Goal: Ask a question

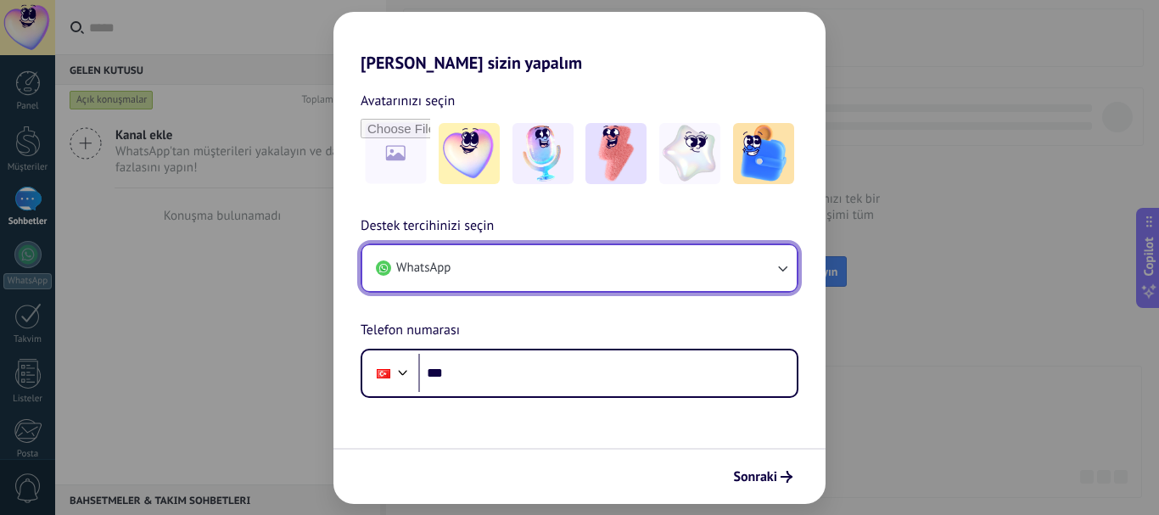
click at [407, 261] on span "WhatsApp" at bounding box center [423, 268] width 54 height 17
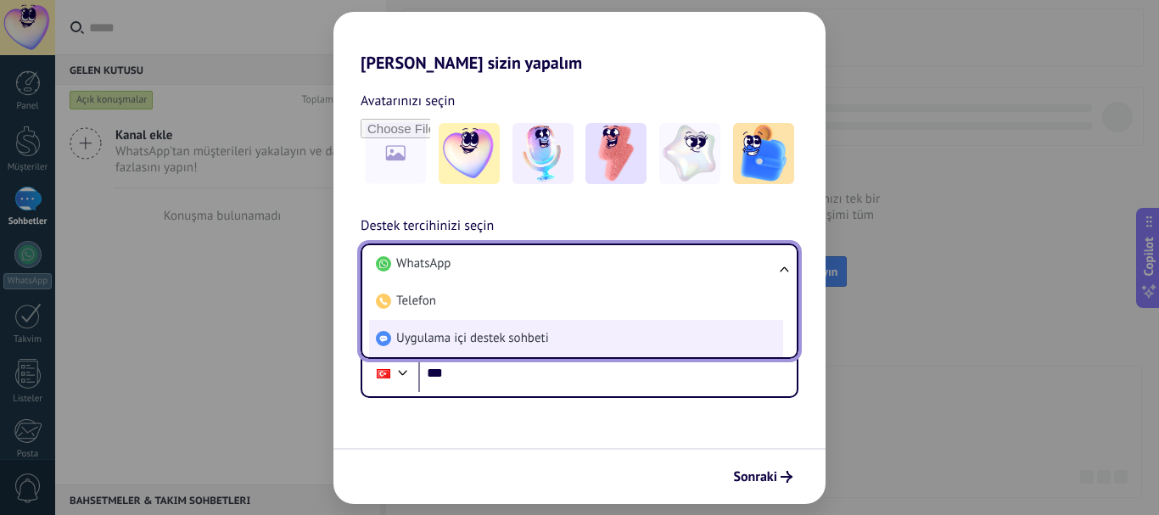
click at [415, 339] on span "Uygulama içi destek sohbeti" at bounding box center [472, 338] width 153 height 17
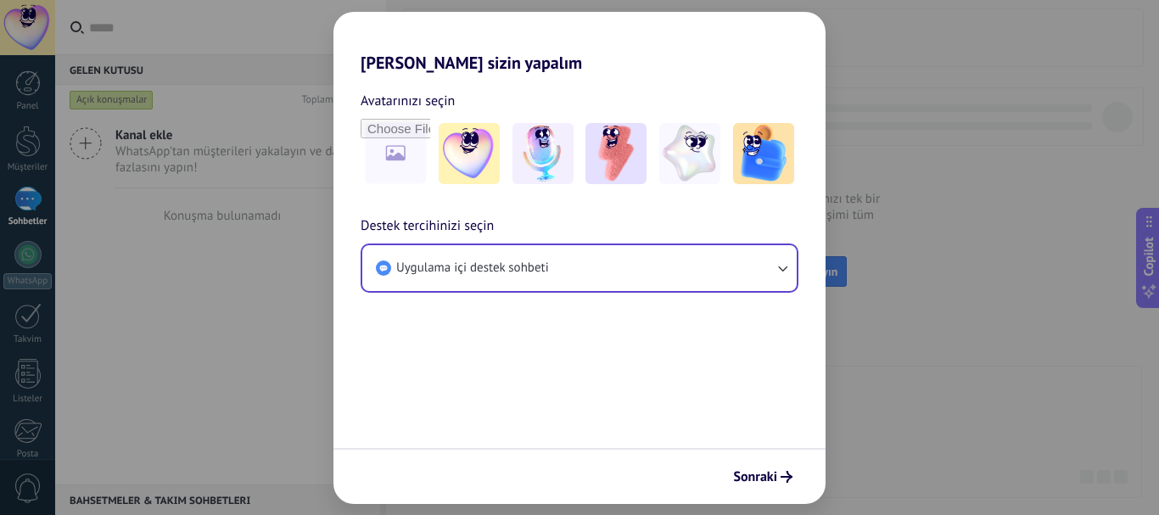
click at [412, 325] on form "Avatarınızı seçin Destek tercihinizi seçin Uygulama içi destek sohbeti Sonraki" at bounding box center [580, 288] width 492 height 431
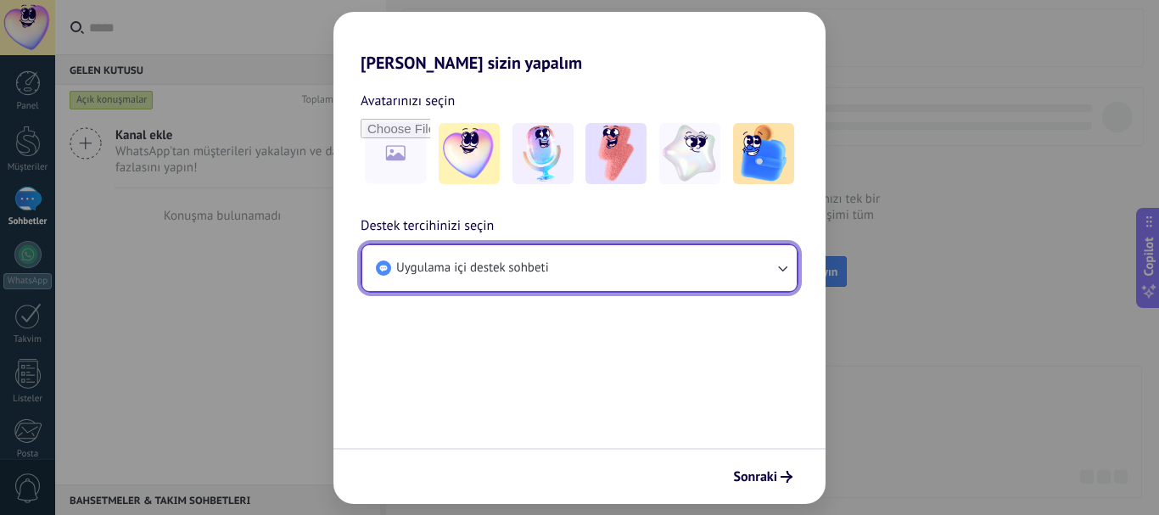
click at [786, 268] on icon "button" at bounding box center [782, 269] width 9 height 6
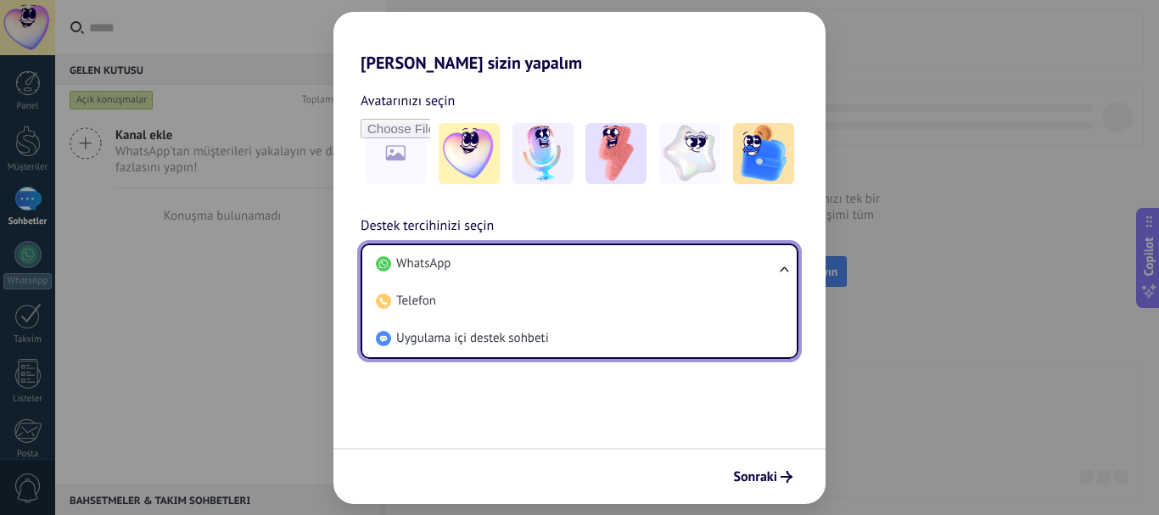
click at [600, 421] on form "Avatarınızı seçin Destek tercihinizi seçin Uygulama içi destek sohbeti WhatsApp…" at bounding box center [580, 288] width 492 height 431
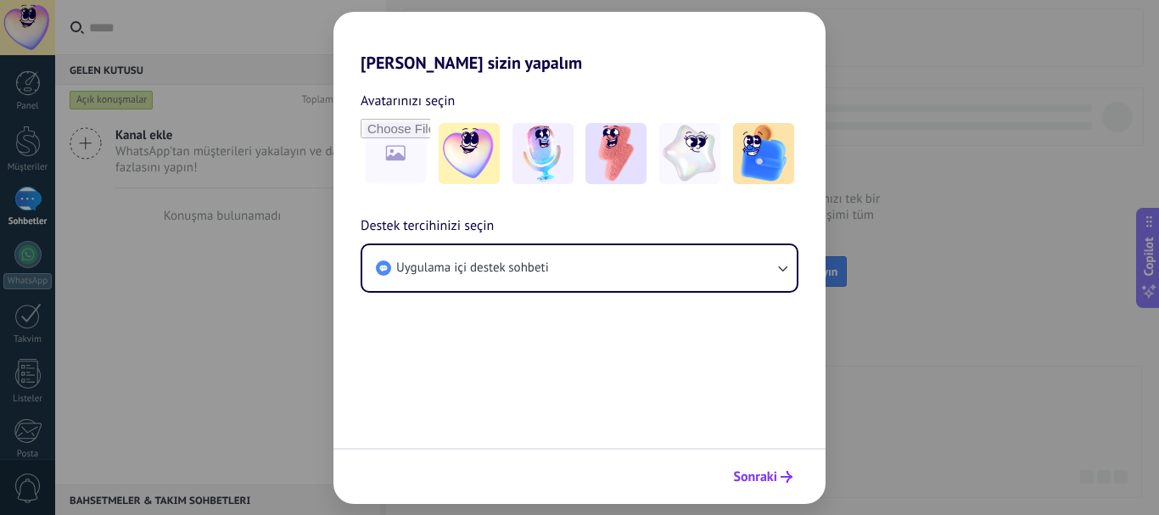
click at [749, 475] on span "Sonraki" at bounding box center [755, 477] width 44 height 12
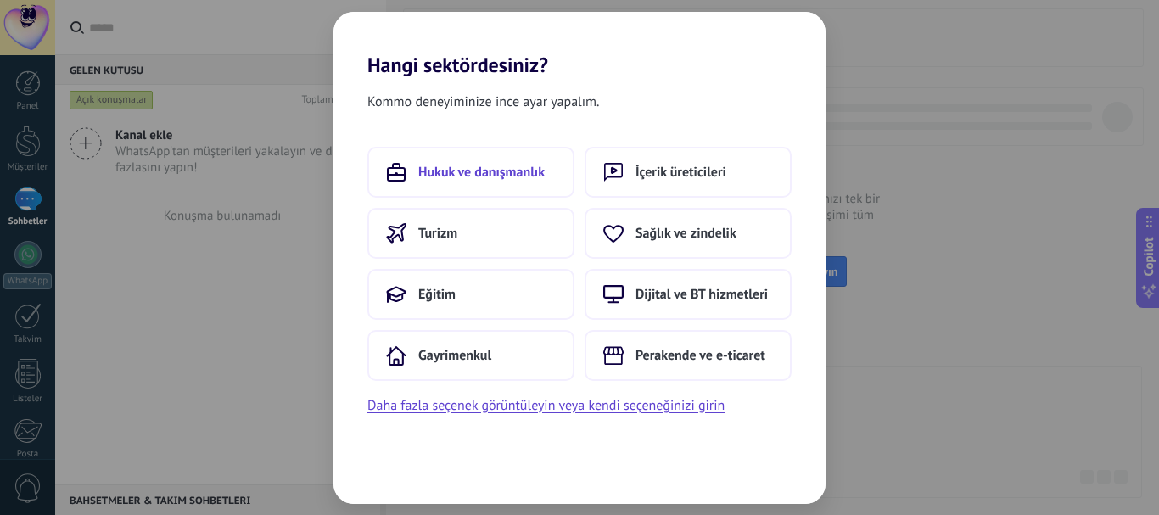
click at [432, 171] on span "Hukuk ve danışmanlık" at bounding box center [481, 172] width 126 height 17
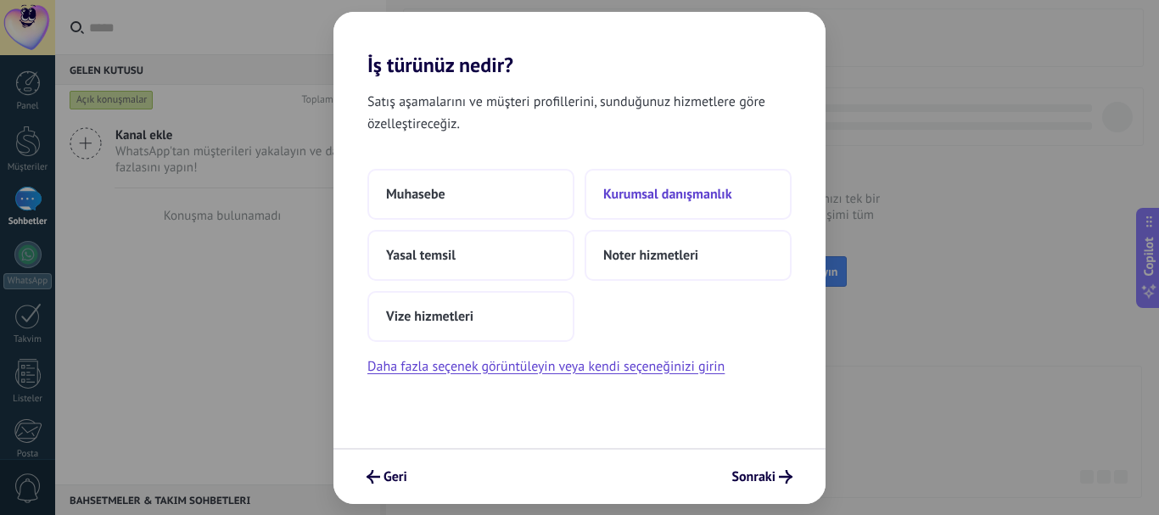
click at [638, 195] on span "Kurumsal danışmanlık" at bounding box center [667, 194] width 129 height 17
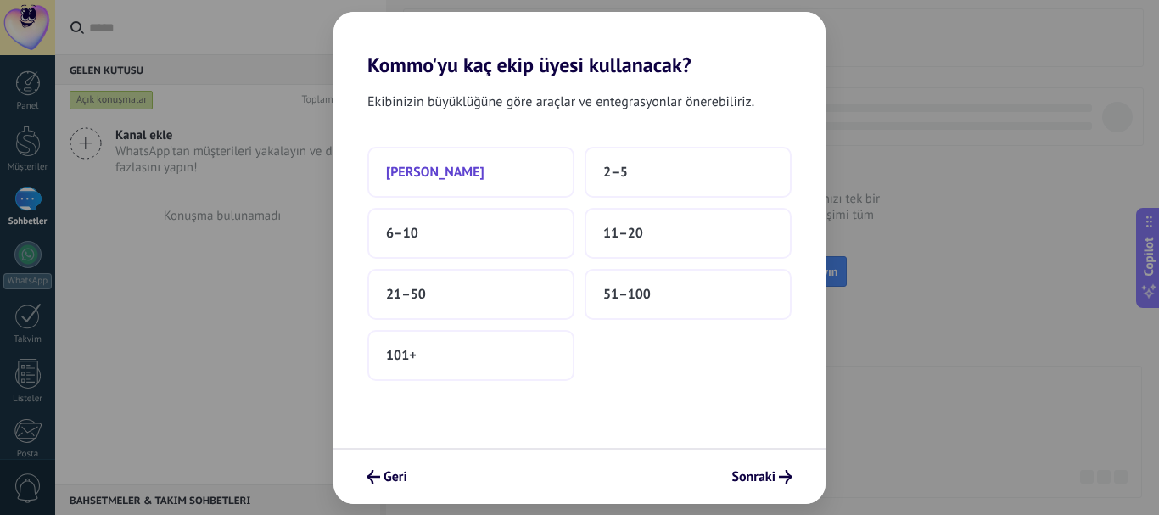
click at [418, 171] on span "[PERSON_NAME]" at bounding box center [435, 172] width 98 height 17
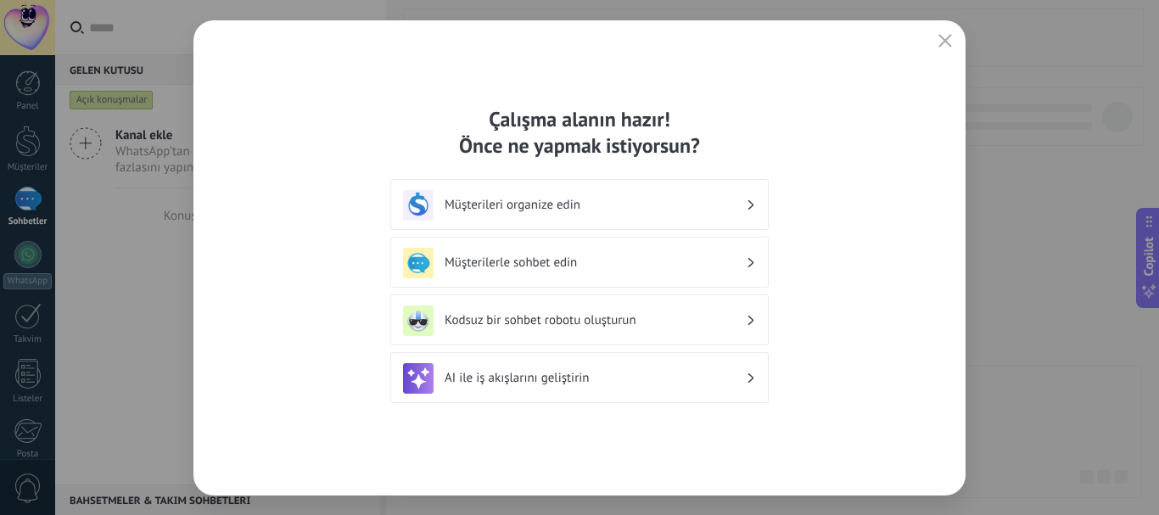
click at [752, 374] on icon at bounding box center [752, 378] width 6 height 10
